Goal: Check status: Check status

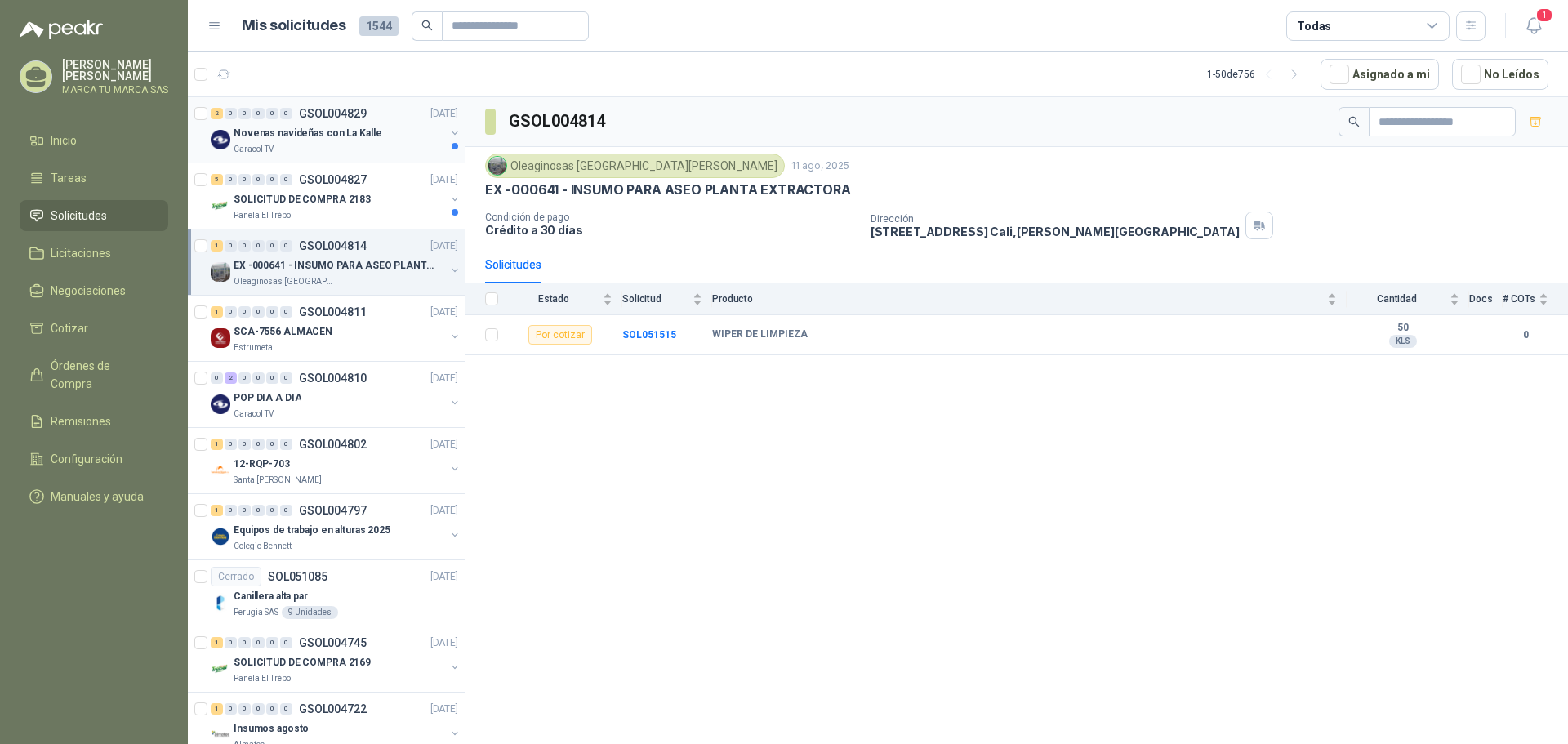
click at [367, 135] on p "Novenas navideñas con La Kalle" at bounding box center [308, 133] width 147 height 15
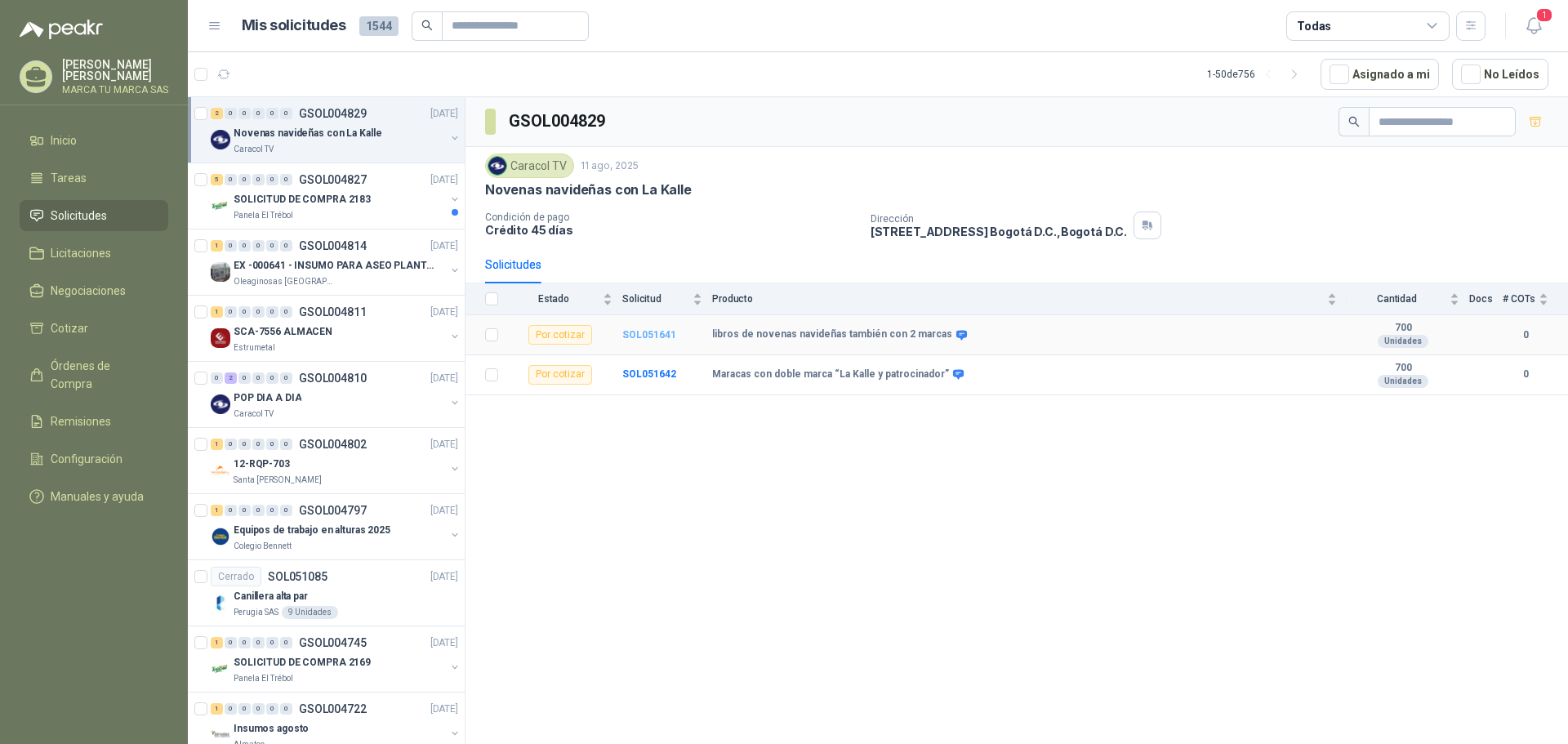
click at [659, 330] on b "SOL051641" at bounding box center [649, 334] width 54 height 11
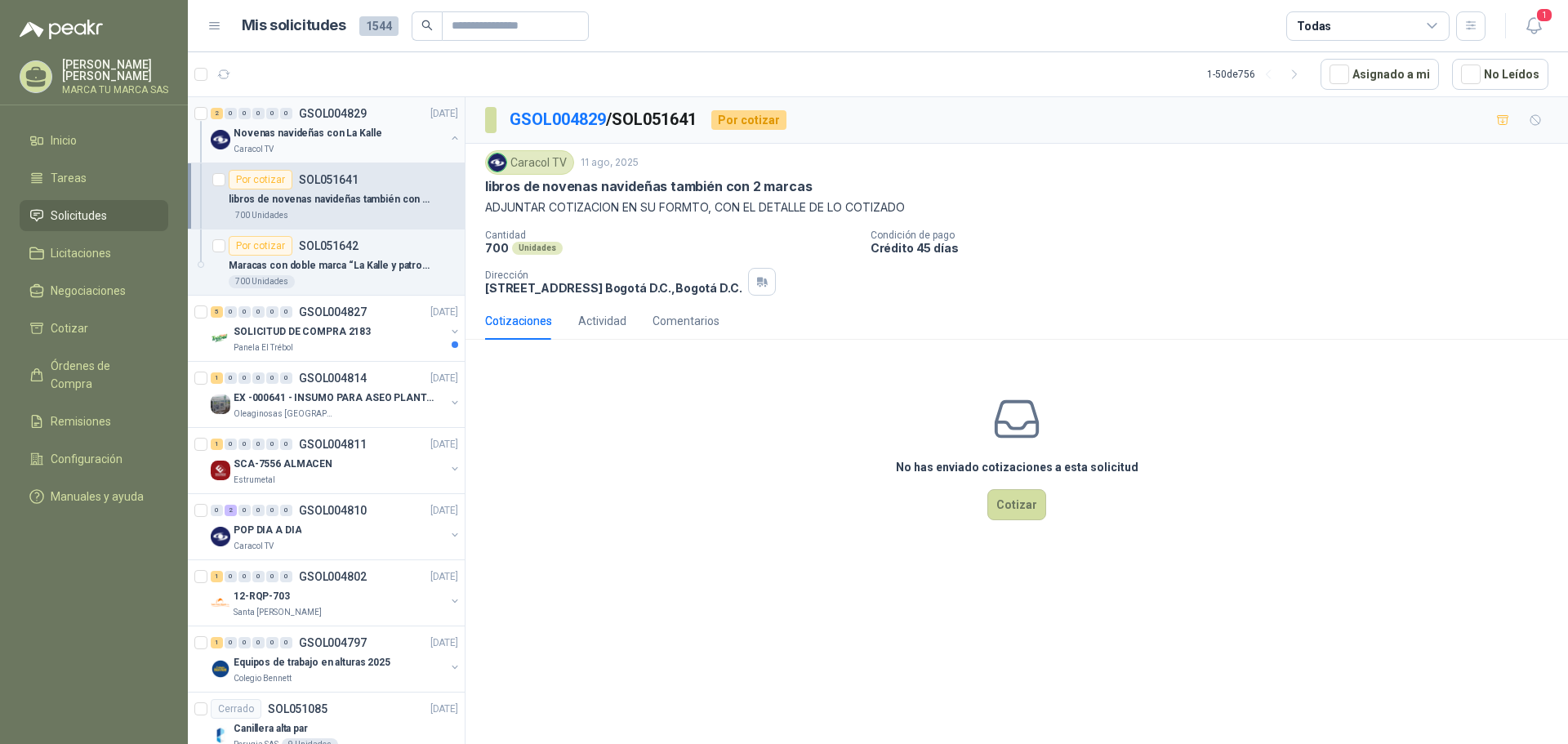
click at [308, 140] on p "Novenas navideñas con La Kalle" at bounding box center [308, 133] width 147 height 15
